Goal: Task Accomplishment & Management: Complete application form

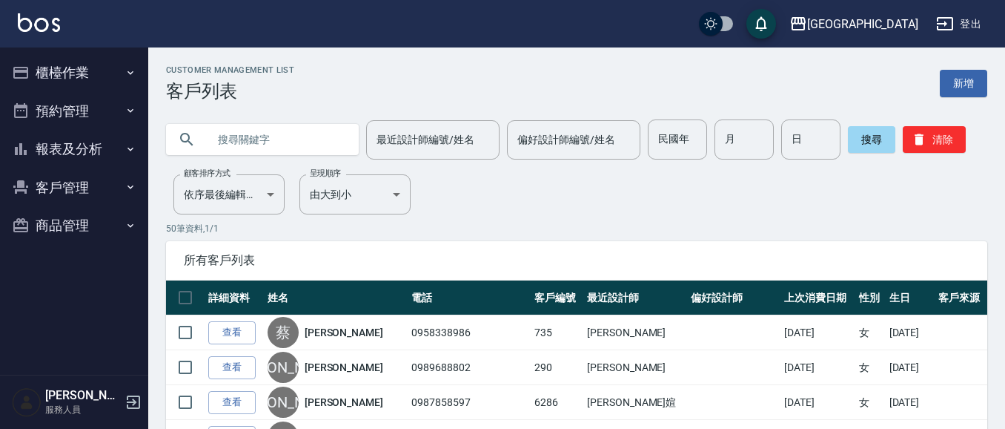
click at [92, 78] on button "櫃檯作業" at bounding box center [74, 72] width 136 height 39
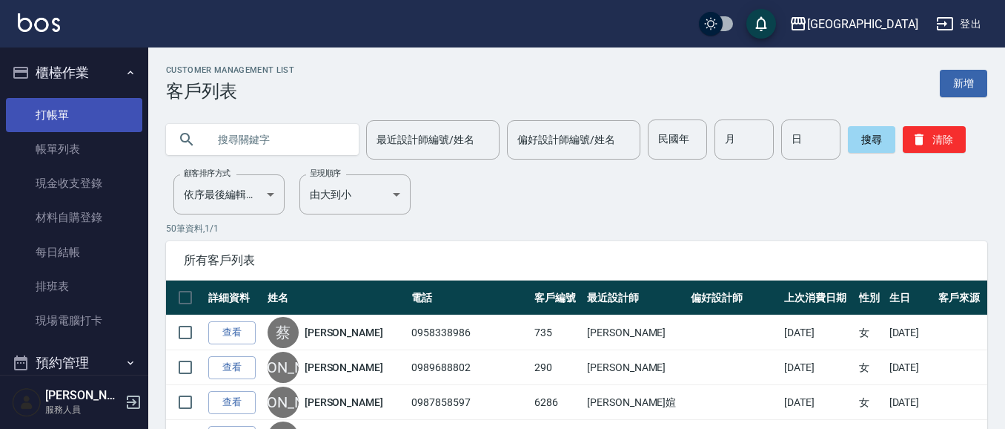
click at [69, 116] on link "打帳單" at bounding box center [74, 115] width 136 height 34
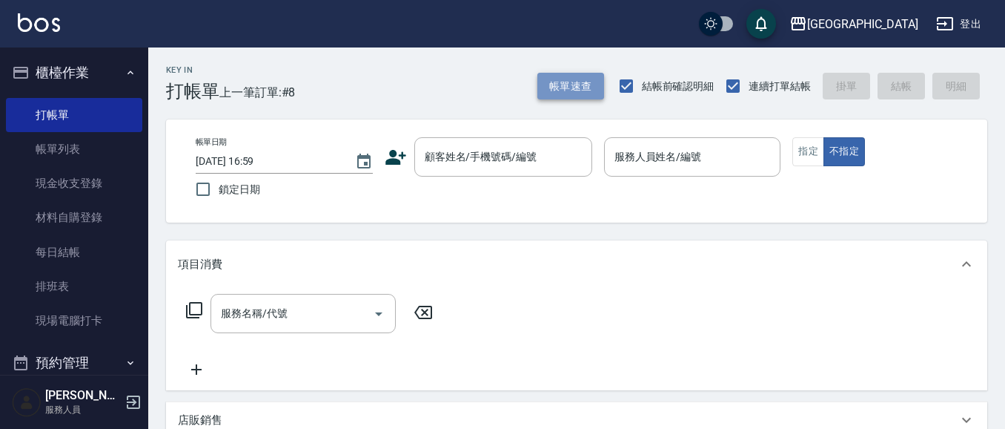
click at [570, 93] on button "帳單速查" at bounding box center [571, 86] width 67 height 27
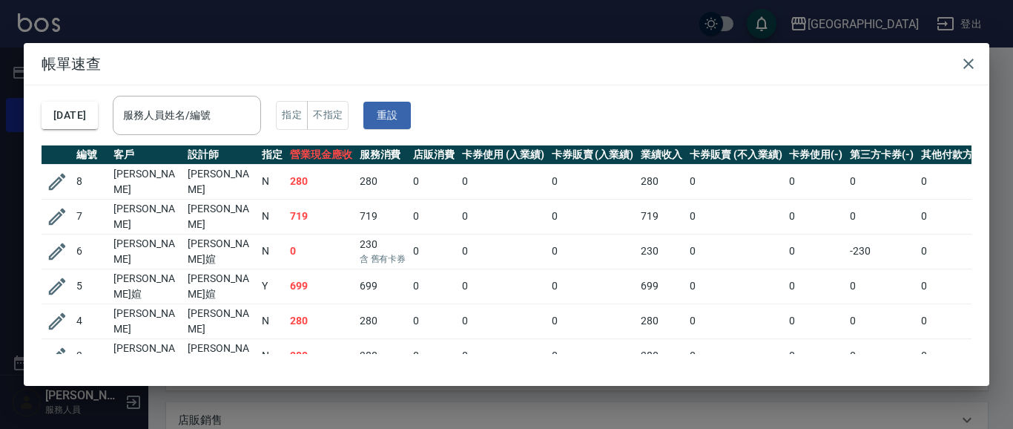
click at [446, 159] on th "店販消費" at bounding box center [433, 154] width 49 height 19
click at [967, 62] on icon "button" at bounding box center [968, 64] width 10 height 10
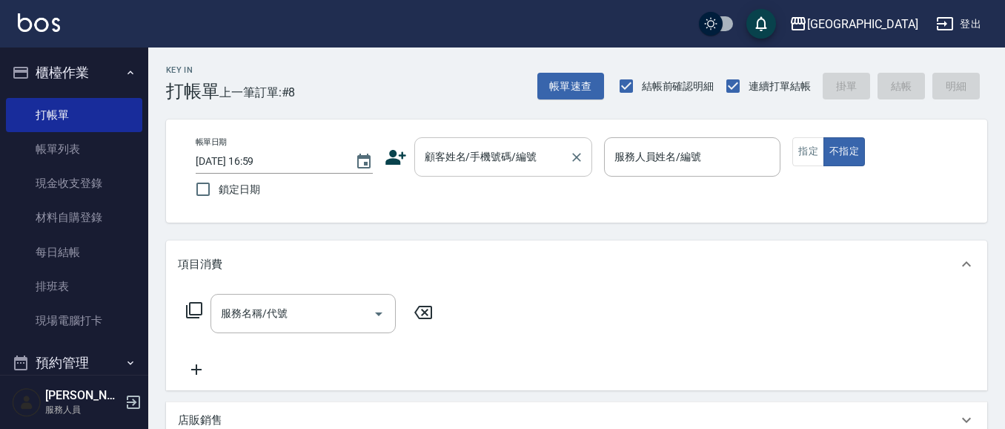
click at [449, 159] on input "顧客姓名/手機號碼/編號" at bounding box center [492, 157] width 142 height 26
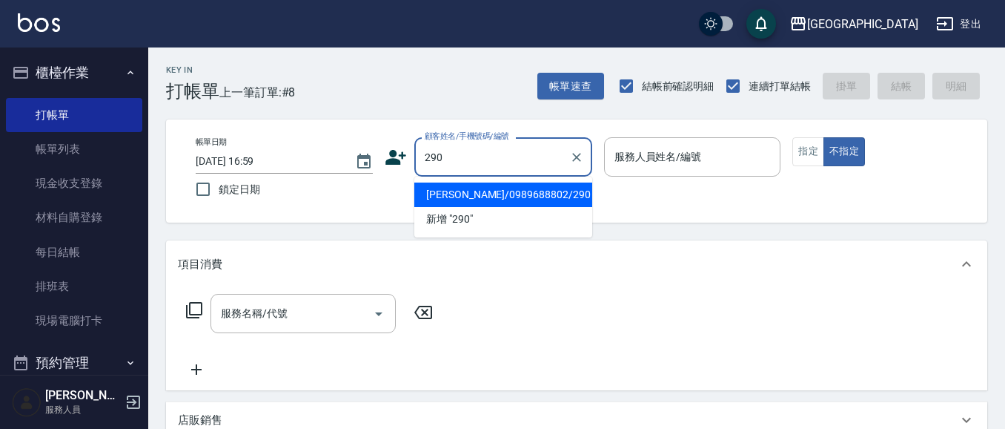
type input "290"
type input "02"
type input "[PERSON_NAME]/0989688802/290"
type input "[PERSON_NAME]-02"
type button "false"
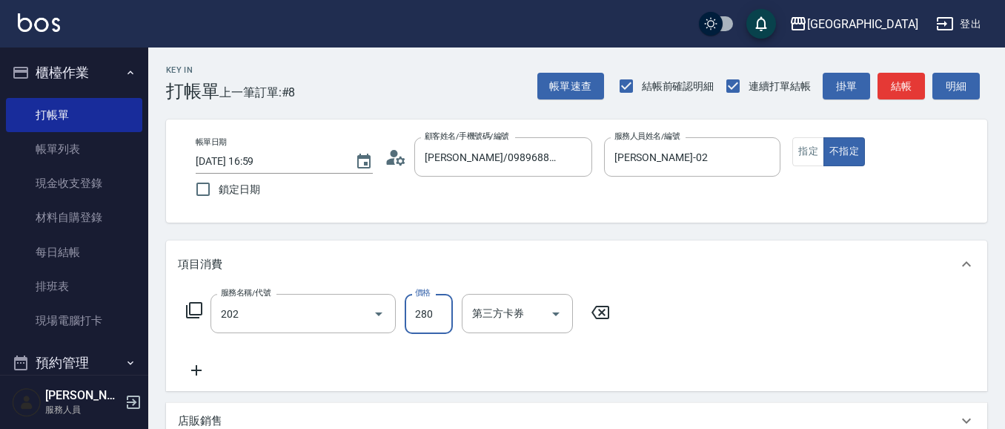
type input "洗髮[280](202)"
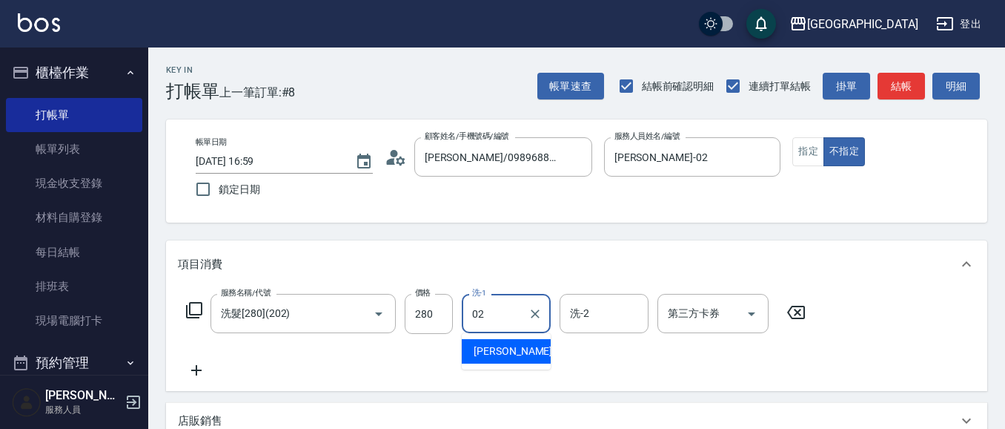
type input "[PERSON_NAME]-02"
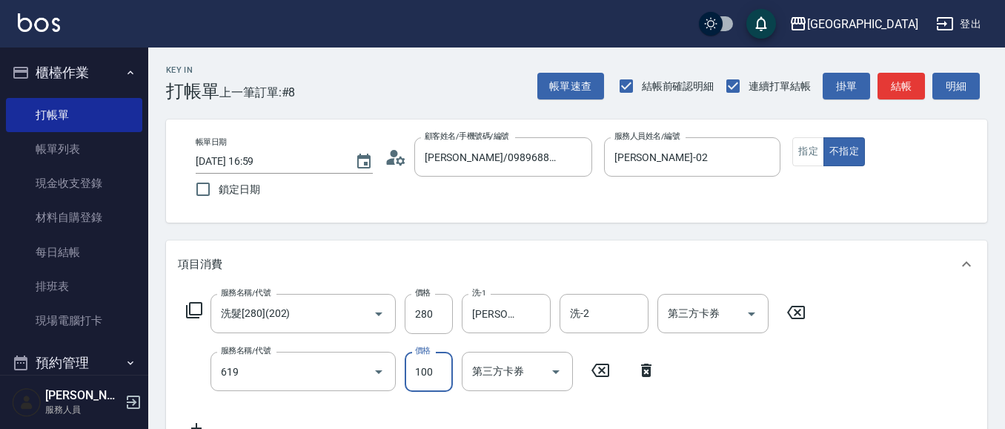
type input "[PERSON_NAME].玻酸.晶膜.水療(619)"
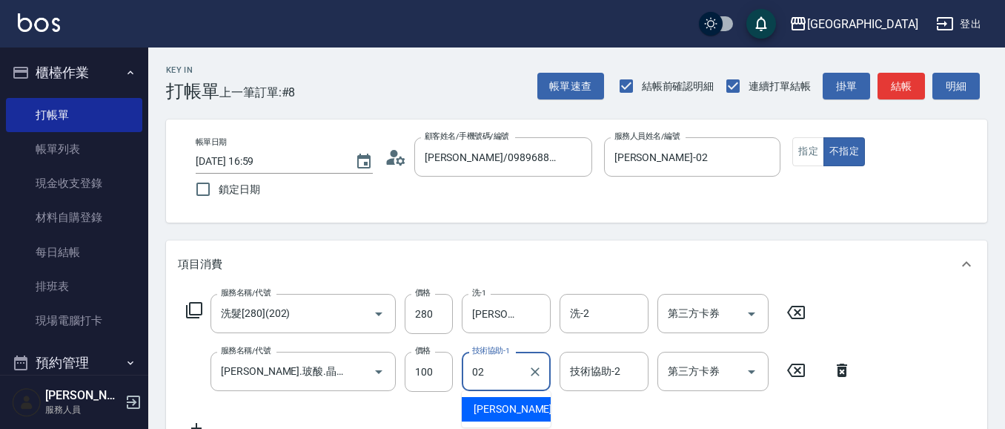
type input "[PERSON_NAME]-02"
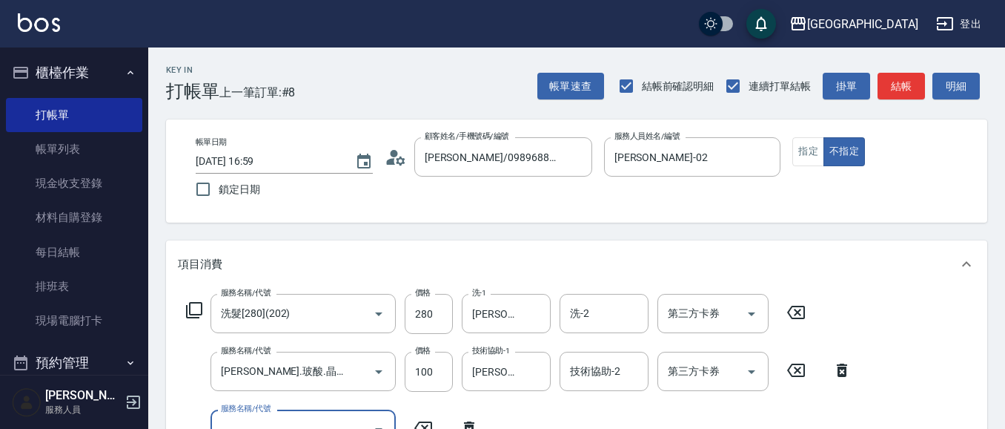
scroll to position [13, 0]
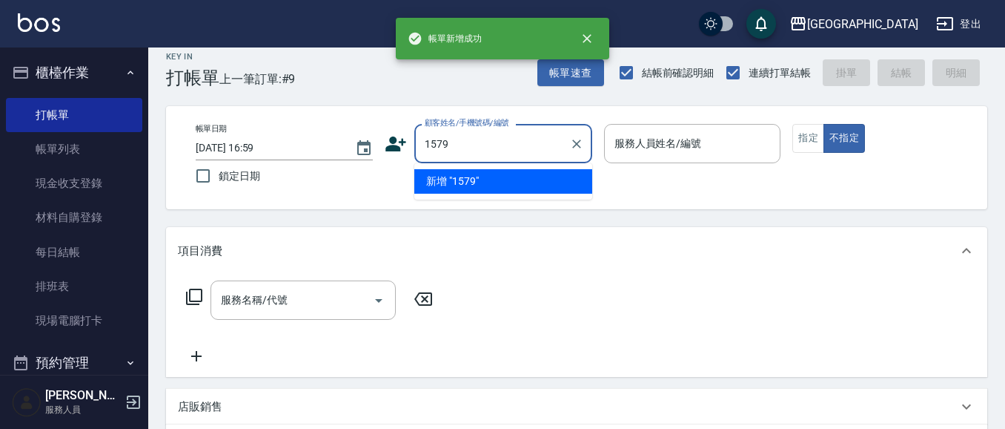
type input "1579"
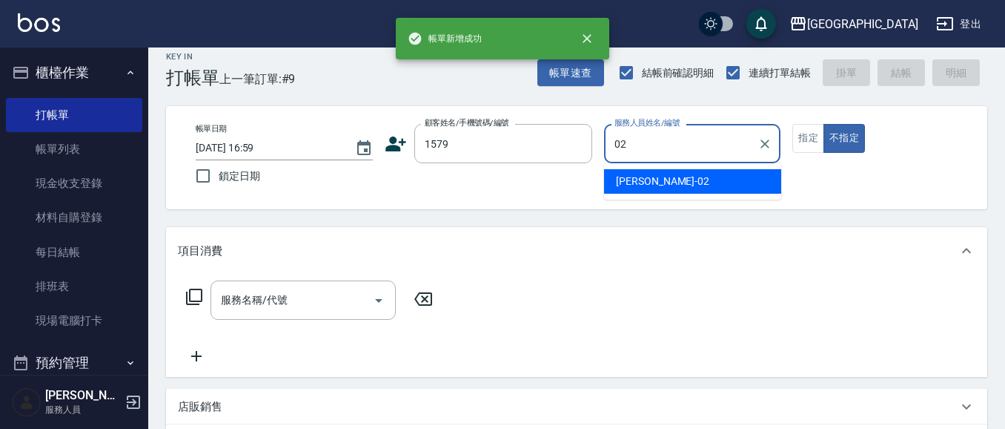
type input "[PERSON_NAME]-02"
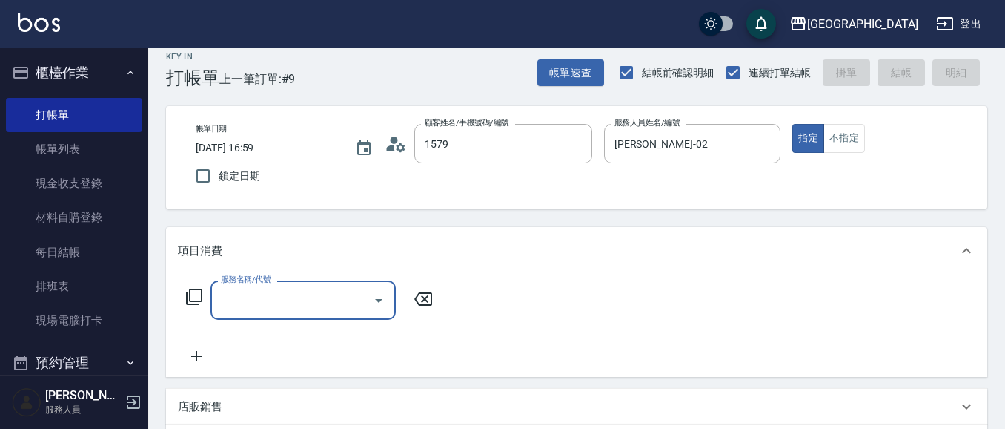
type input "[PERSON_NAME]/0939557712/1579"
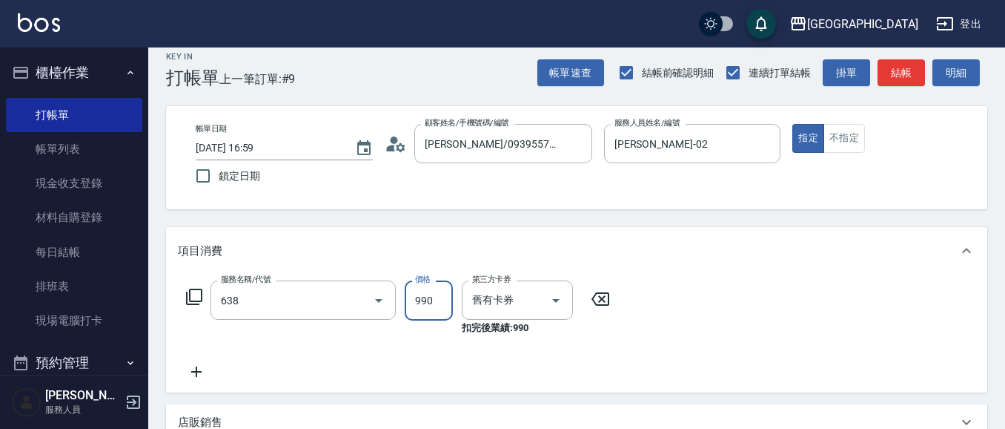
type input "(芙)頭皮養護套卡(638)"
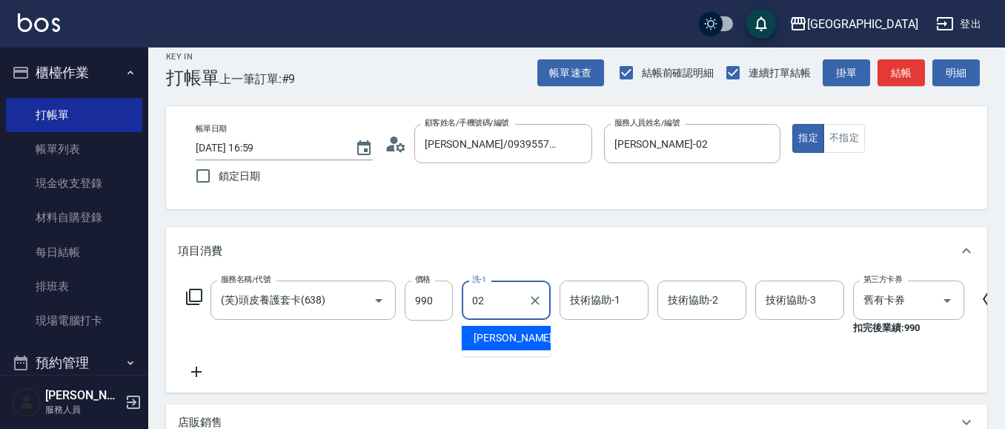
type input "[PERSON_NAME]-02"
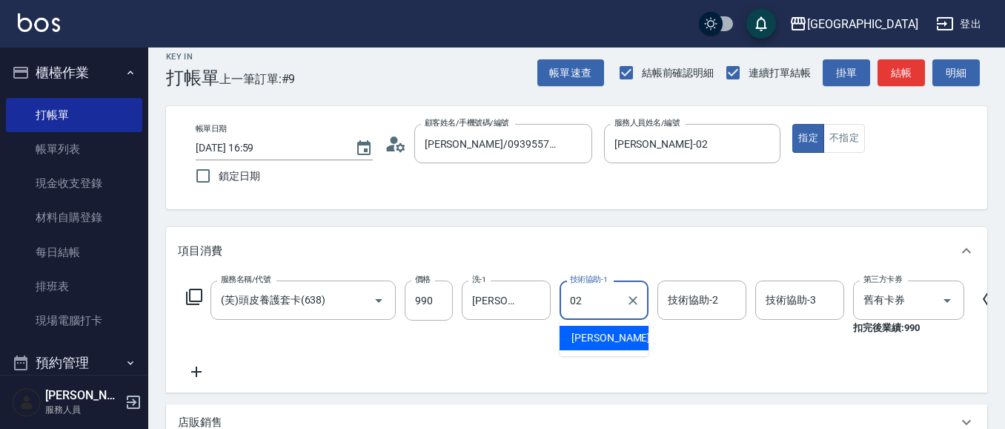
type input "[PERSON_NAME]-02"
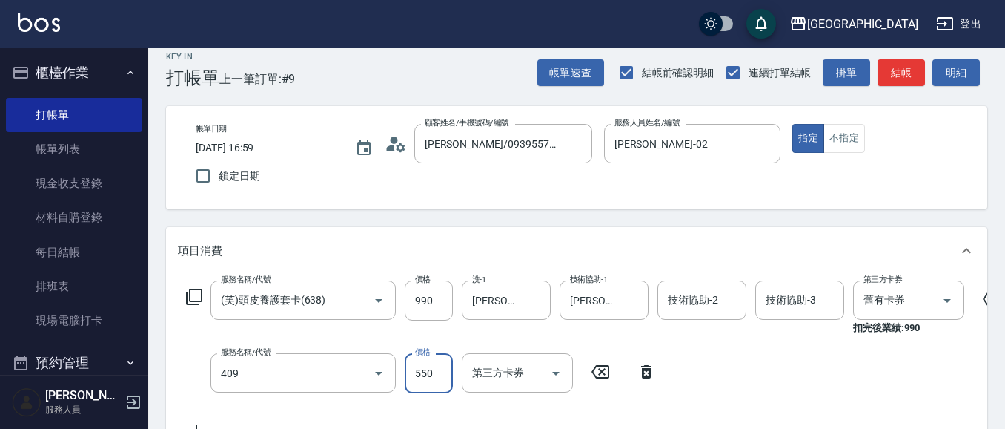
type input "剪髮(550)(409)"
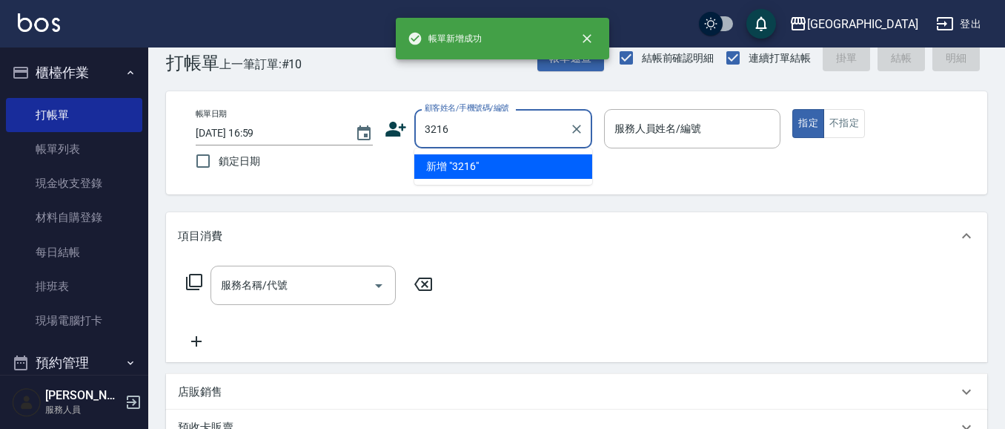
type input "3216"
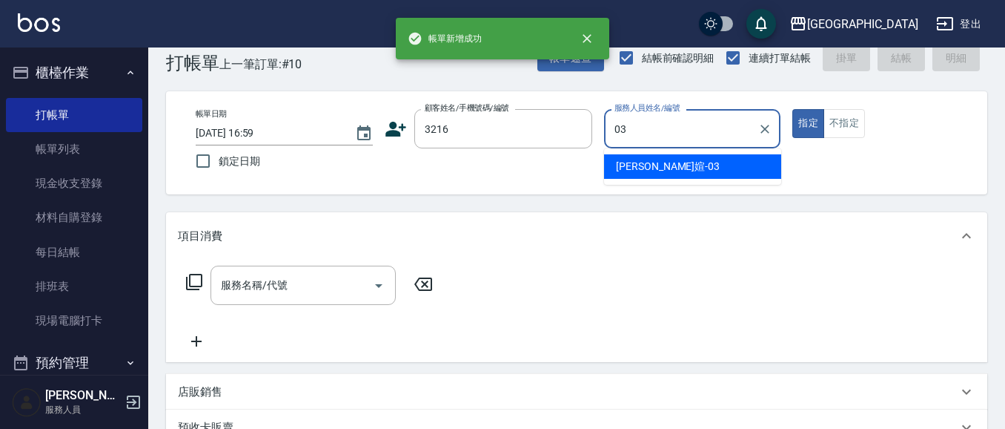
type input "[PERSON_NAME]媗-03"
type button "true"
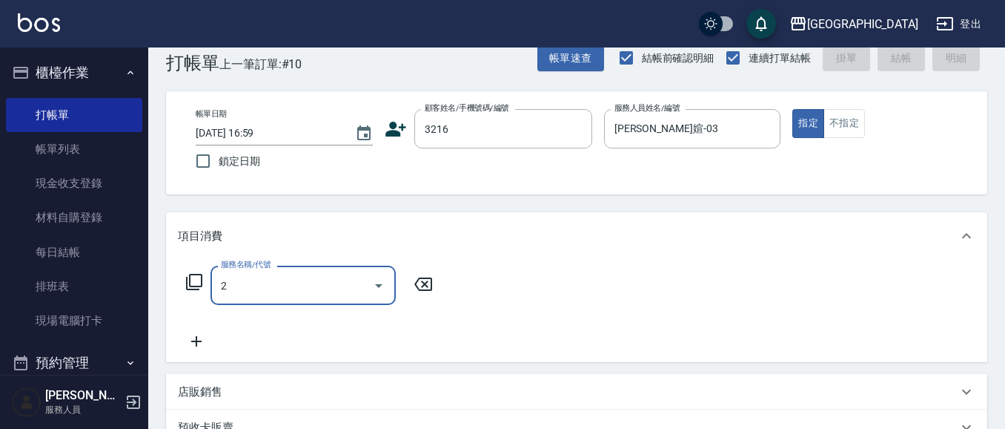
type input "21"
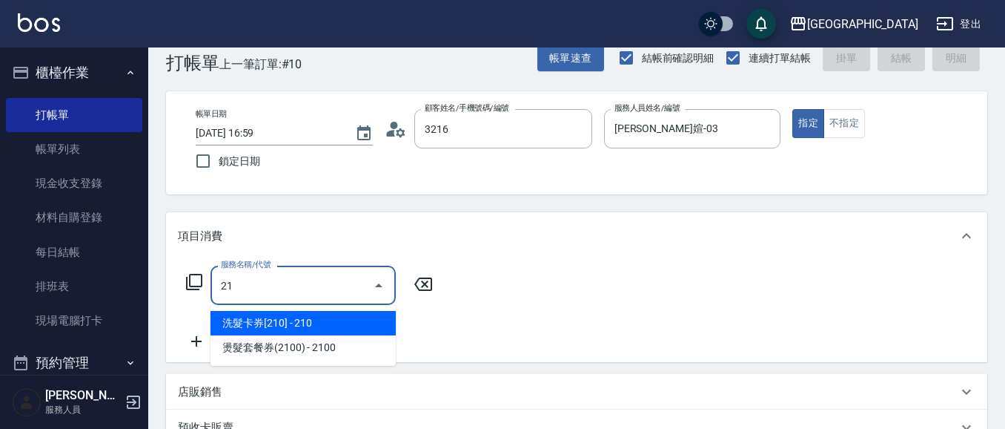
type input "[PERSON_NAME]/0910951233/3216"
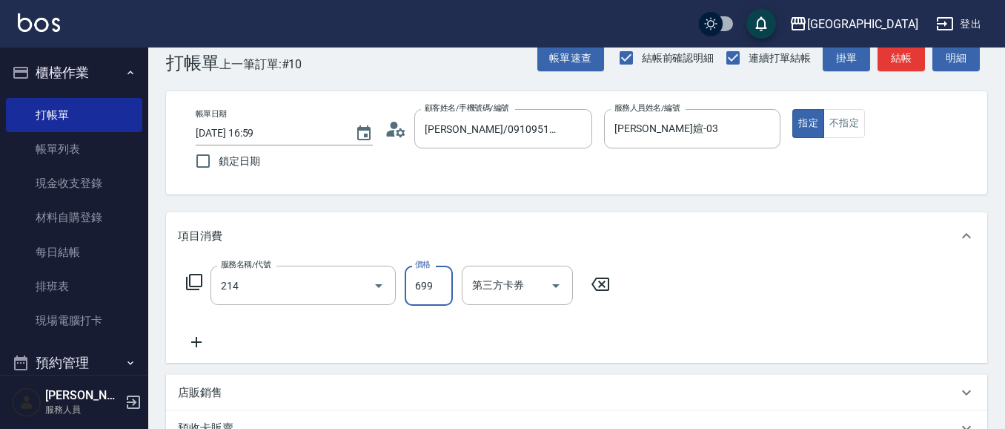
type input "滾珠洗髪699(214)"
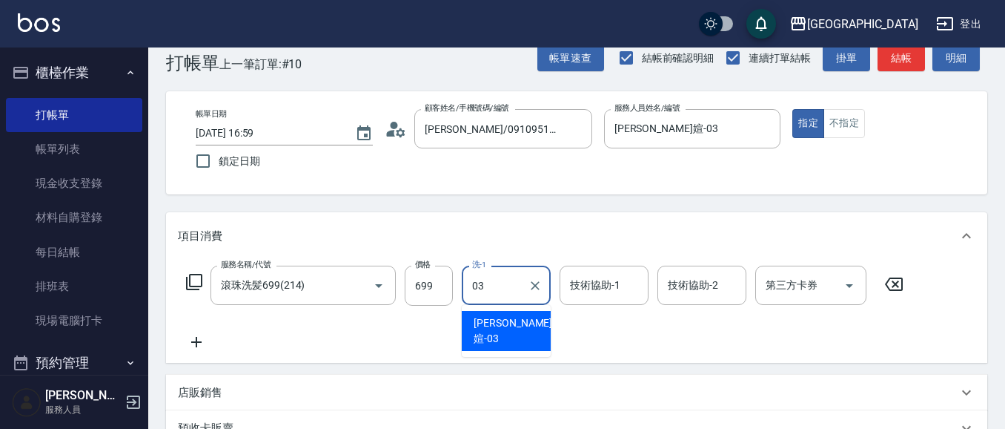
type input "[PERSON_NAME]媗-03"
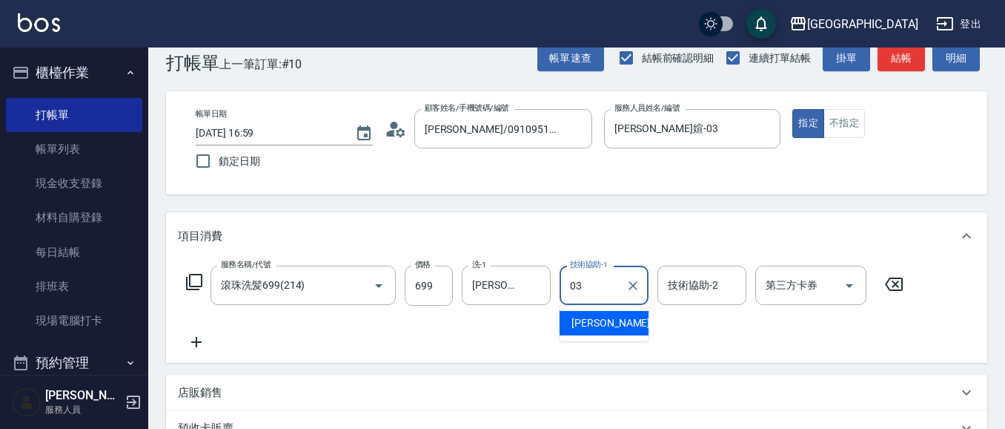
type input "[PERSON_NAME]媗-03"
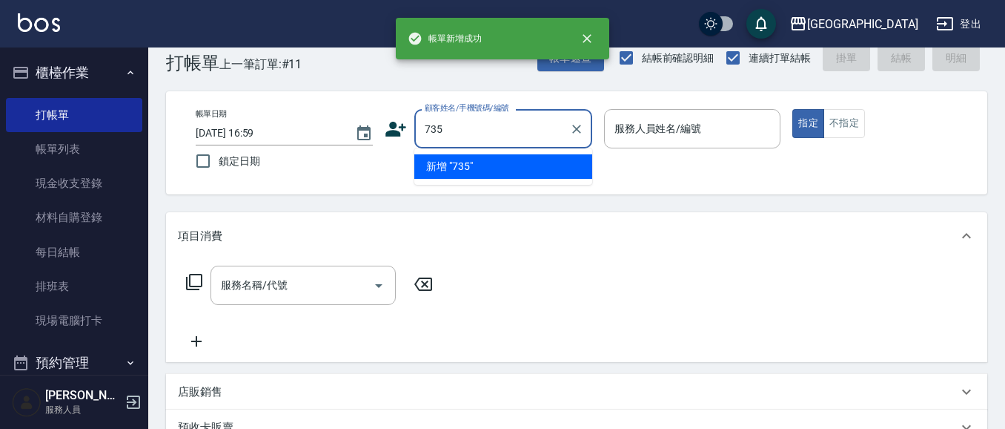
type input "735"
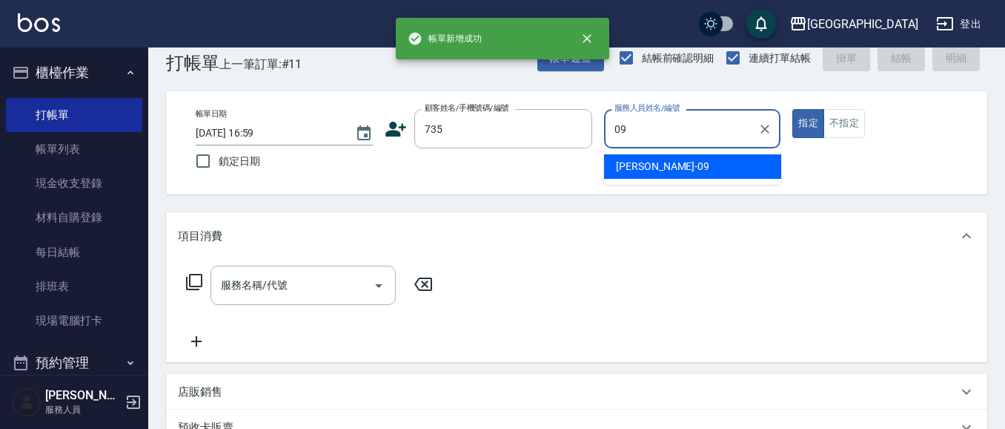
type input "[PERSON_NAME]-09"
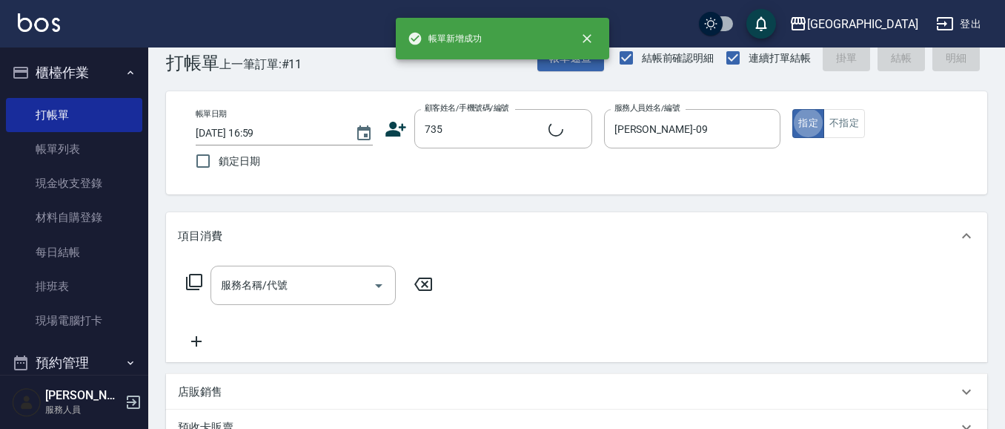
type input "[PERSON_NAME]/ 0958338986/735"
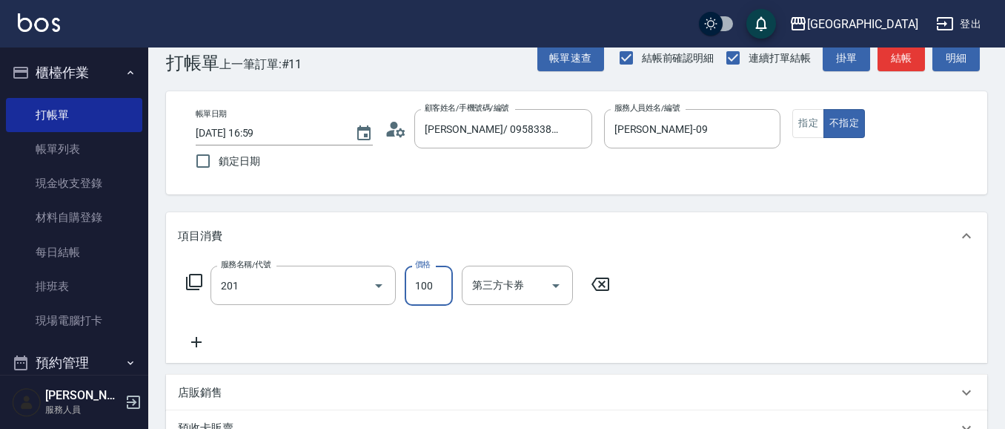
type input "洗髮[100](201)"
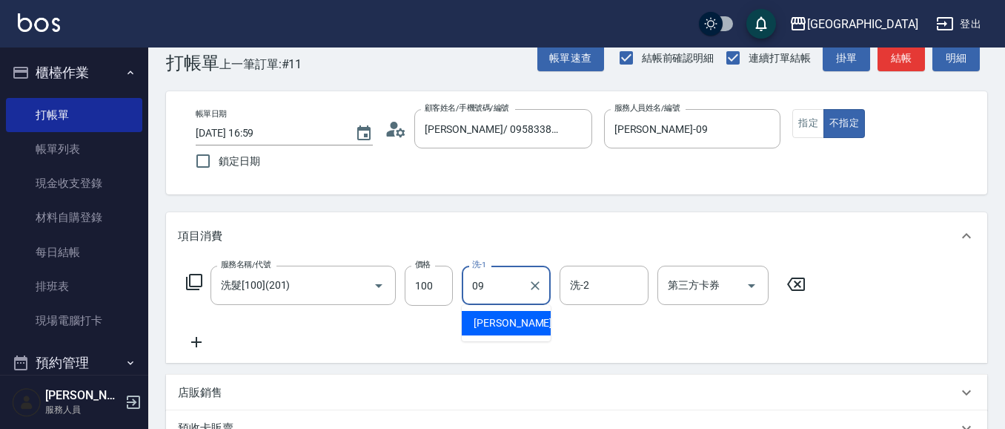
type input "[PERSON_NAME]-09"
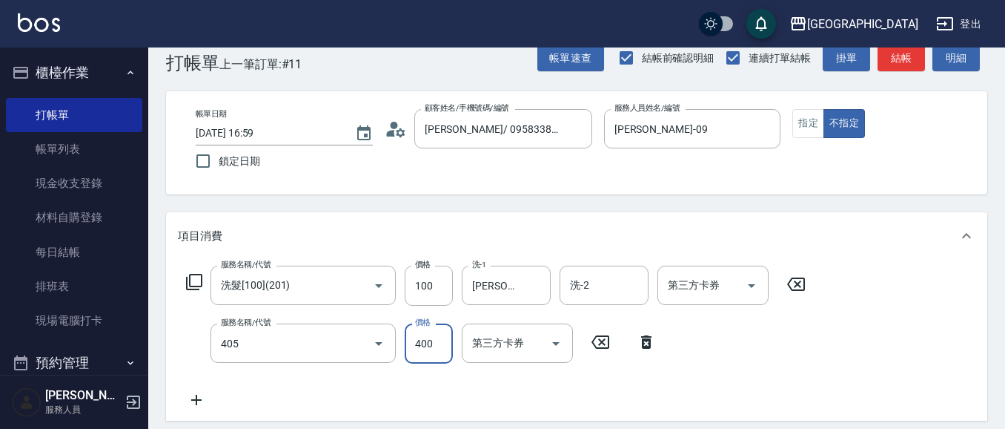
type input "剪髮(400)(405)"
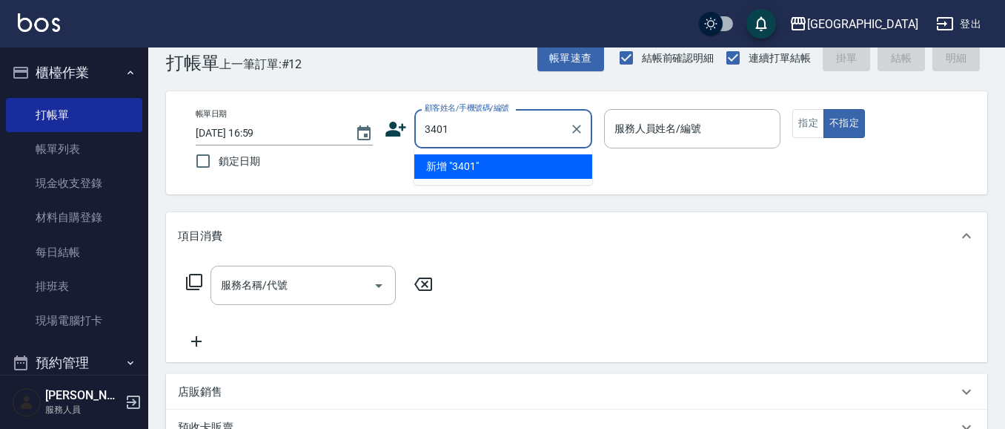
type input "3401"
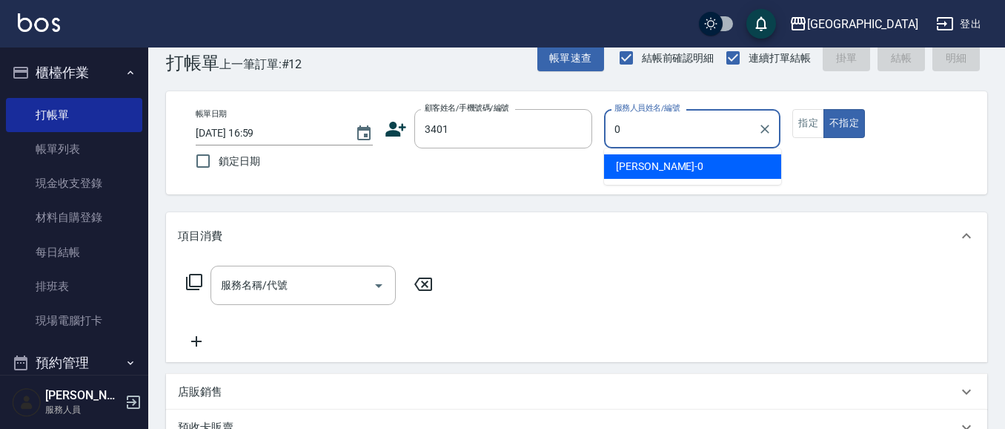
type input "09"
type input "[PERSON_NAME]/0975017589/3401"
type input "[PERSON_NAME]-09"
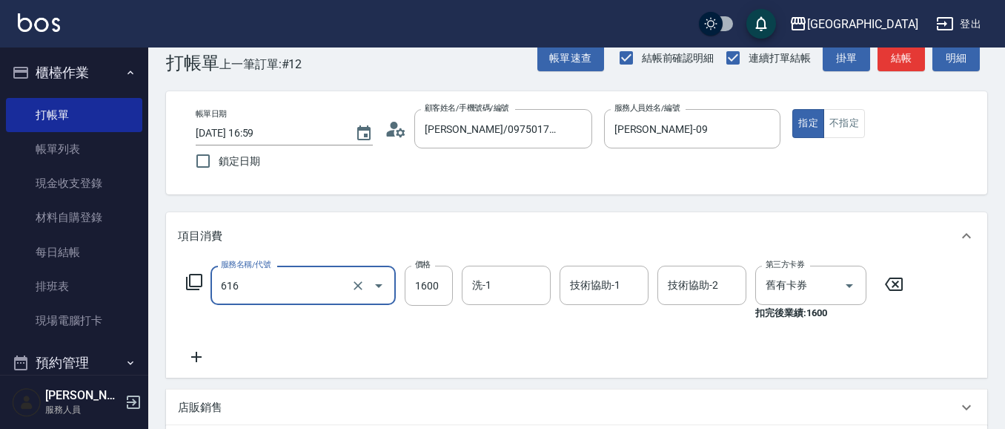
type input "洗+護套餐券(1600)(616)"
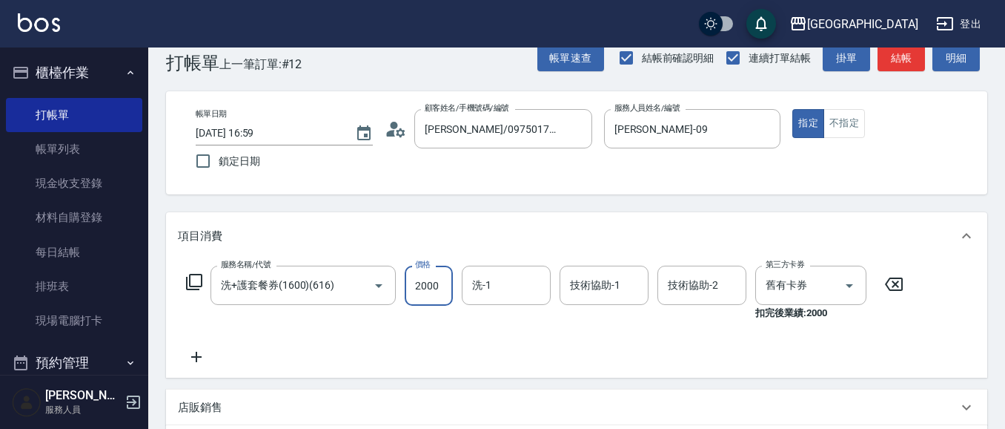
type input "2000"
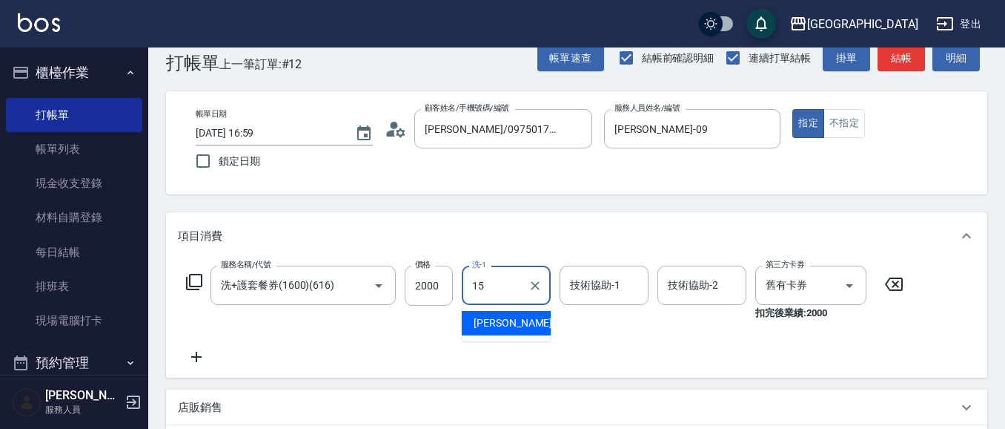
type input "[PERSON_NAME]-15"
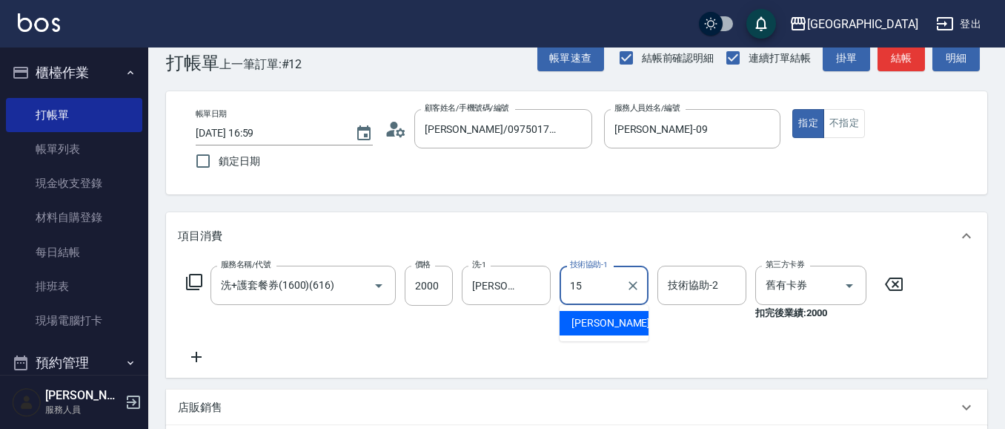
type input "[PERSON_NAME]-15"
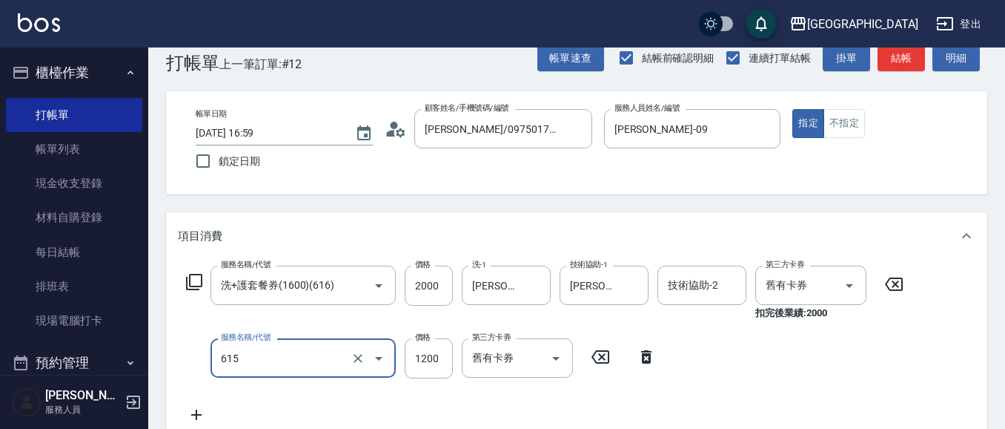
type input "洗+護套餐券(1200)(615)"
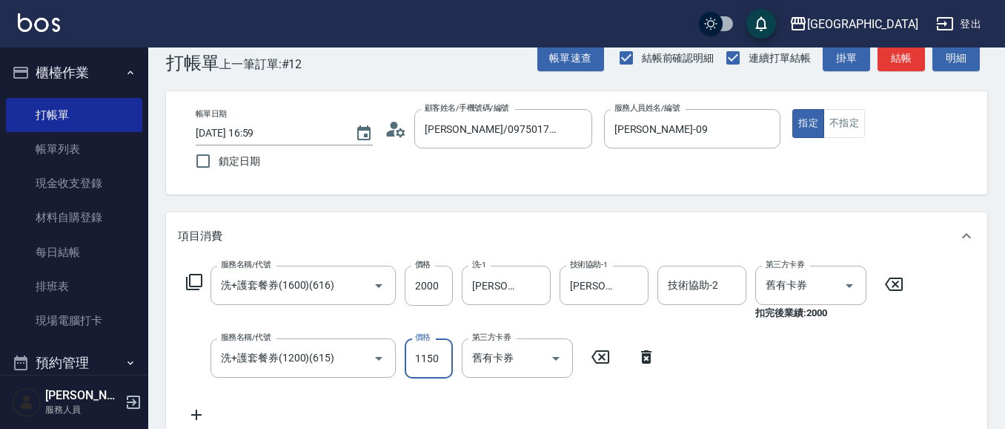
type input "1150"
click at [356, 392] on div "服務名稱/代號 洗+護套餐券(1600)(616) 服務名稱/代號 價格 2000 價格 洗-1 [PERSON_NAME]-15 洗-1 技術協助-1 [P…" at bounding box center [545, 344] width 735 height 158
click at [349, 359] on input "服務名稱/代號" at bounding box center [292, 358] width 150 height 26
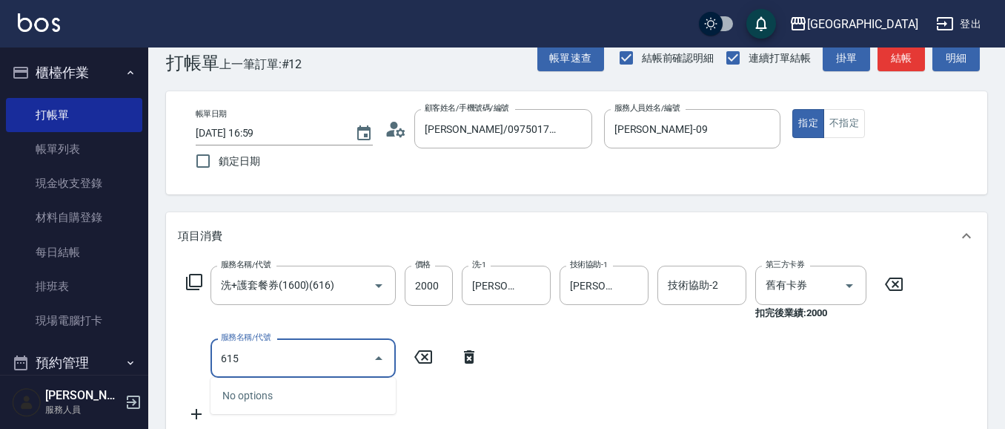
click at [304, 365] on input "615" at bounding box center [292, 358] width 150 height 26
click at [304, 364] on input "615" at bounding box center [292, 358] width 150 height 26
click at [374, 357] on icon "Close" at bounding box center [379, 358] width 18 height 18
click at [292, 362] on input "615" at bounding box center [292, 358] width 150 height 26
type input "6"
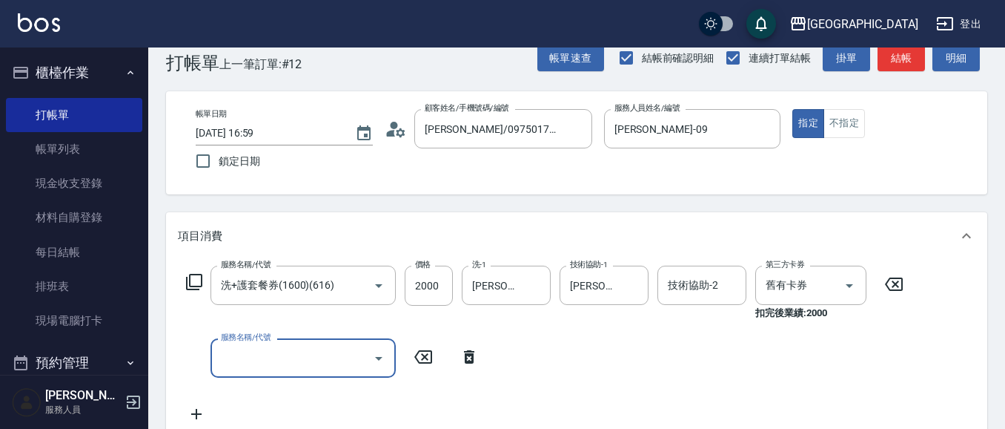
click at [286, 366] on input "服務名稱/代號" at bounding box center [292, 358] width 150 height 26
click at [284, 364] on input "服務名稱/代號" at bounding box center [292, 358] width 150 height 26
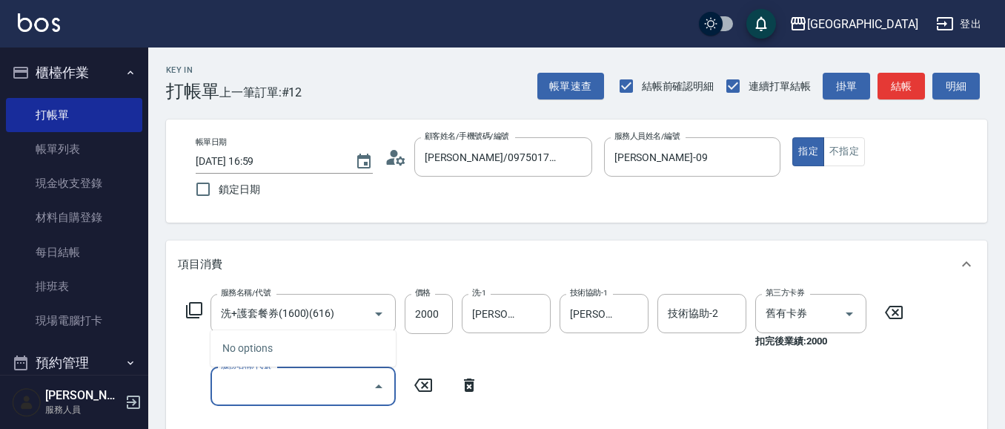
scroll to position [0, 0]
click at [466, 388] on icon at bounding box center [469, 384] width 10 height 13
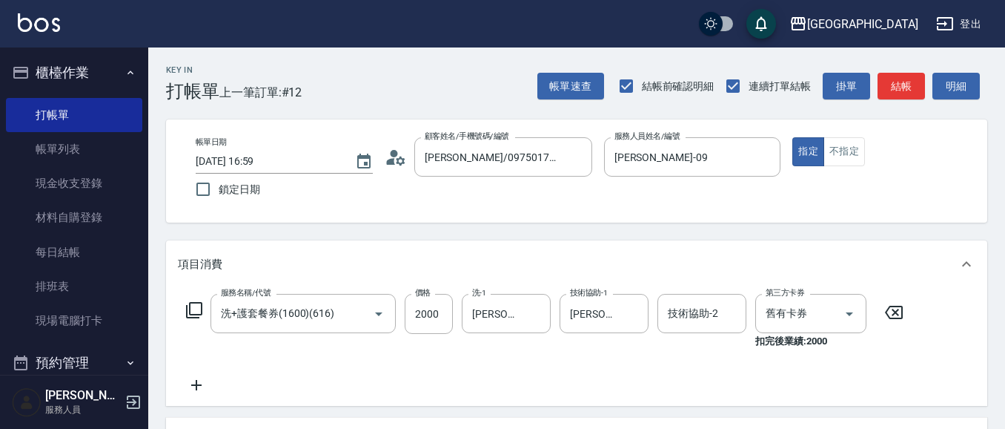
click at [193, 386] on icon at bounding box center [196, 385] width 37 height 18
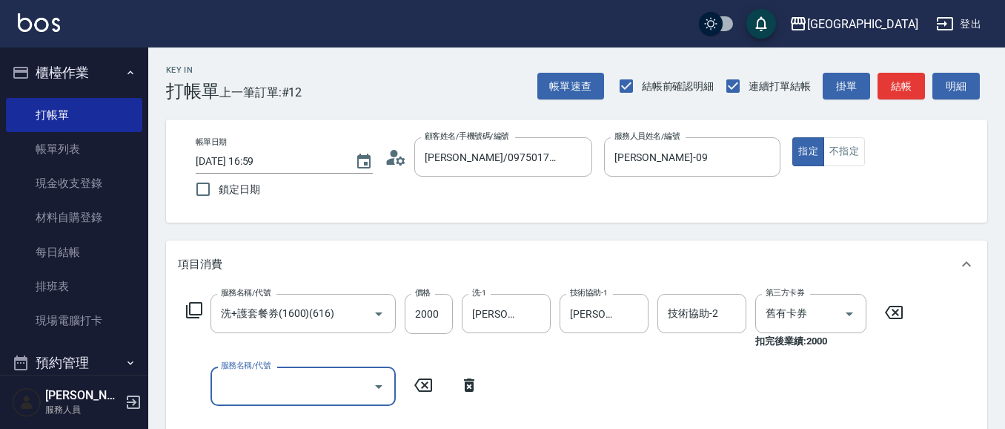
click at [271, 375] on input "服務名稱/代號" at bounding box center [292, 386] width 150 height 26
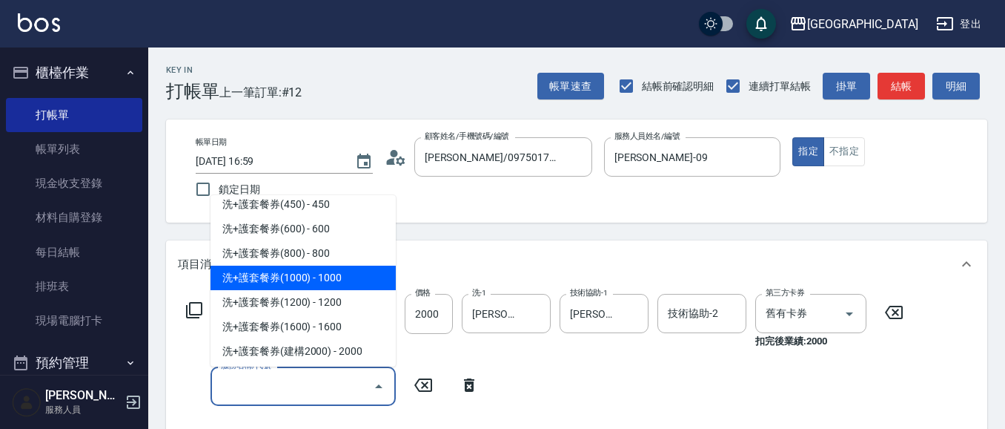
scroll to position [2004, 0]
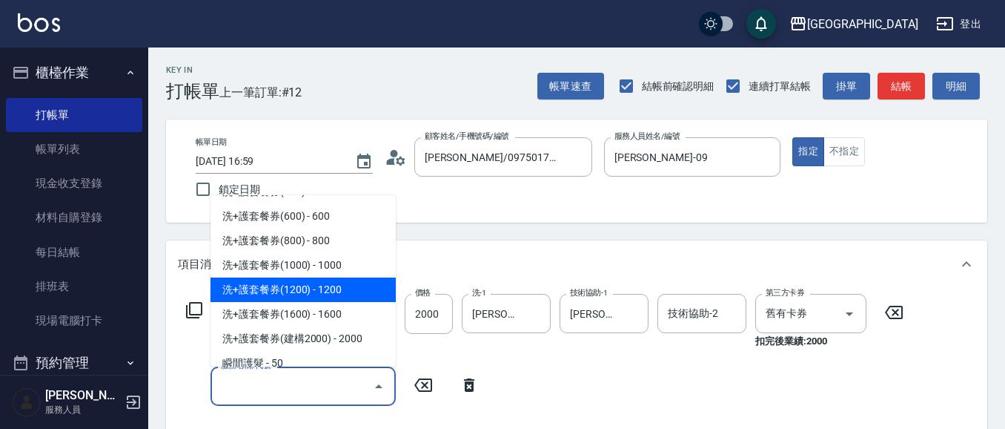
click at [311, 292] on span "洗+護套餐券(1200) - 1200" at bounding box center [303, 289] width 185 height 24
type input "洗+護套餐券(1200)(615)"
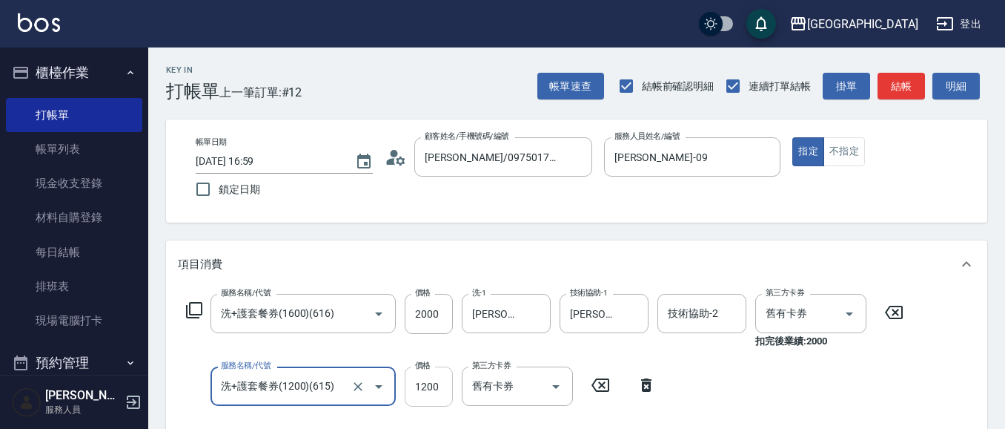
click at [445, 392] on input "1200" at bounding box center [429, 386] width 48 height 40
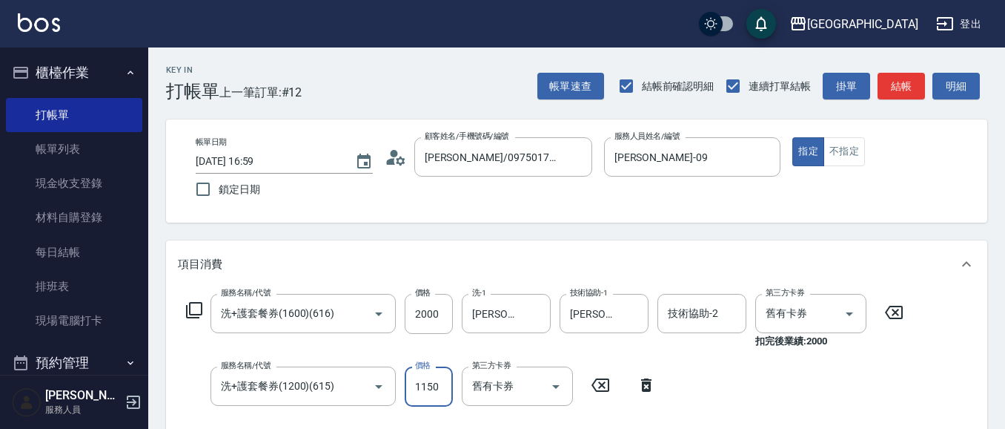
type input "1150"
click at [324, 383] on input "服務名稱/代號" at bounding box center [292, 386] width 150 height 26
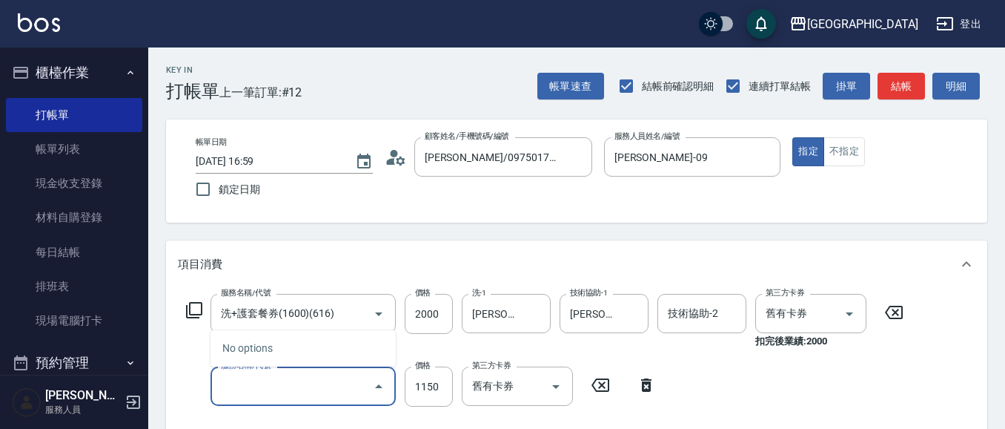
click at [323, 385] on input "服務名稱/代號" at bounding box center [292, 386] width 150 height 26
type input "615"
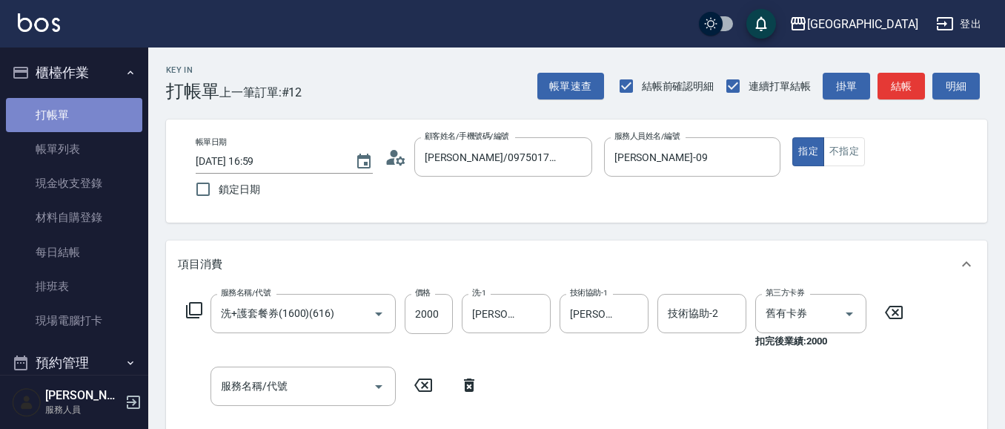
click at [87, 115] on link "打帳單" at bounding box center [74, 115] width 136 height 34
